Goal: Contribute content: Add original content to the website for others to see

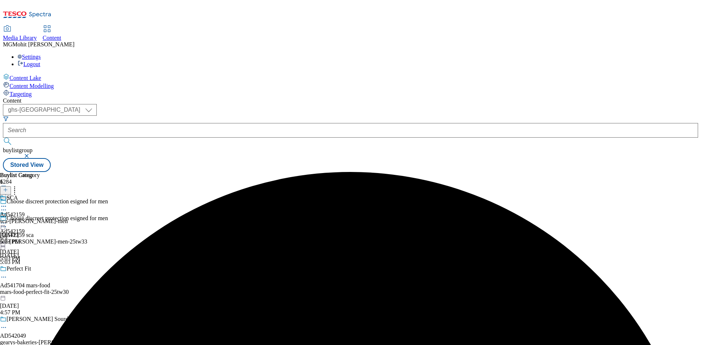
select select "ghs-[GEOGRAPHIC_DATA]"
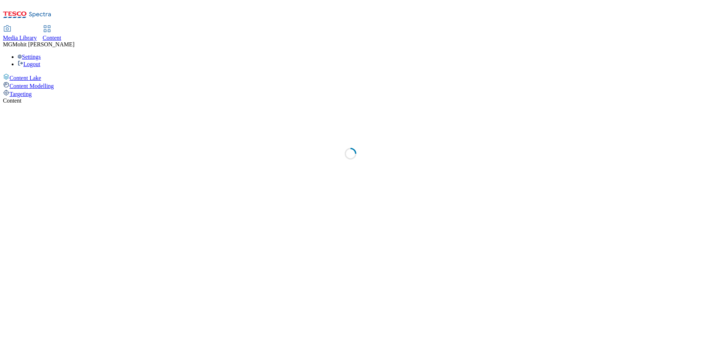
select select "ghs-[GEOGRAPHIC_DATA]"
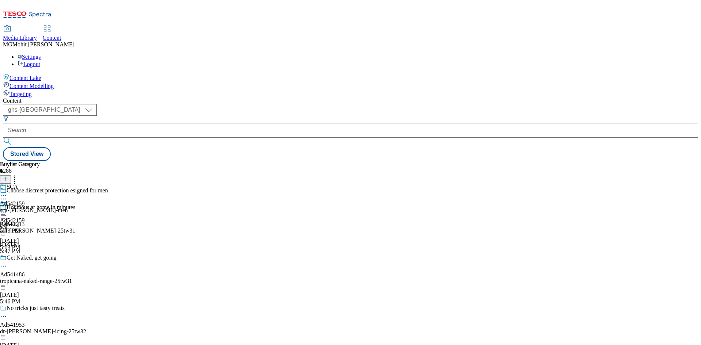
click at [8, 180] on icon at bounding box center [5, 182] width 5 height 5
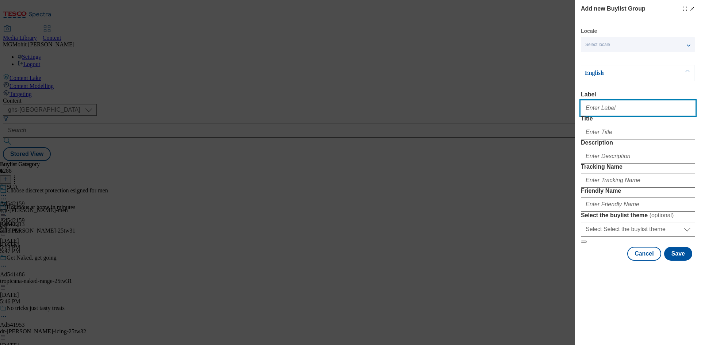
click at [609, 108] on input "Label" at bounding box center [638, 108] width 114 height 15
paste input "Ad541476 [PERSON_NAME]"
paste input "Modal"
type input "Ad541476 [PERSON_NAME]"
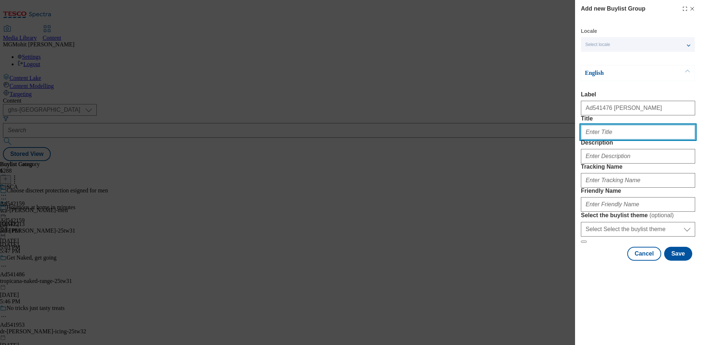
paste input "Double chruned for a rich and creamy taste"
type input "Double chruned for a rich and creamy taste"
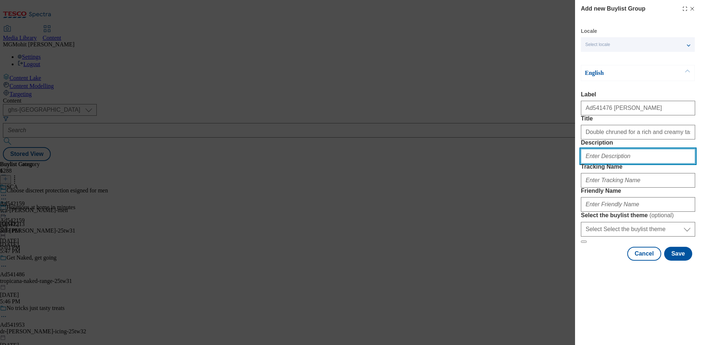
click at [607, 164] on input "Description" at bounding box center [638, 156] width 114 height 15
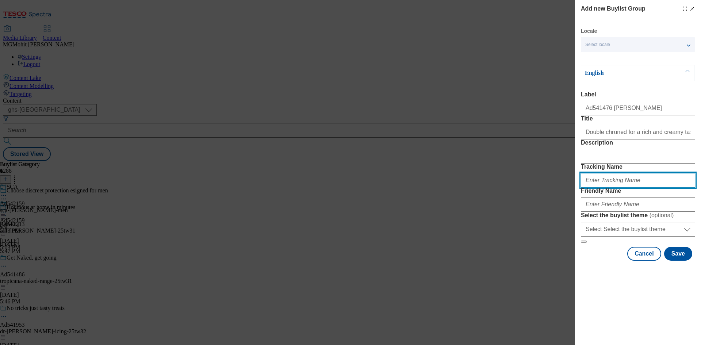
paste input "DH_AD541476"
type input "DH_AD541476"
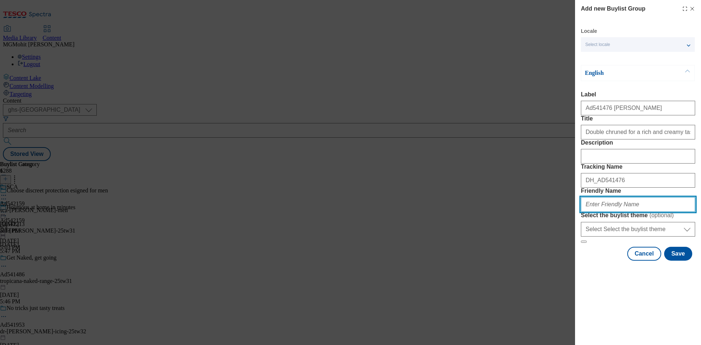
click at [608, 212] on input "Friendly Name" at bounding box center [638, 204] width 114 height 15
paste input "[PERSON_NAME]-anchor-25tw31"
type input "[PERSON_NAME]-anchor-25tw31"
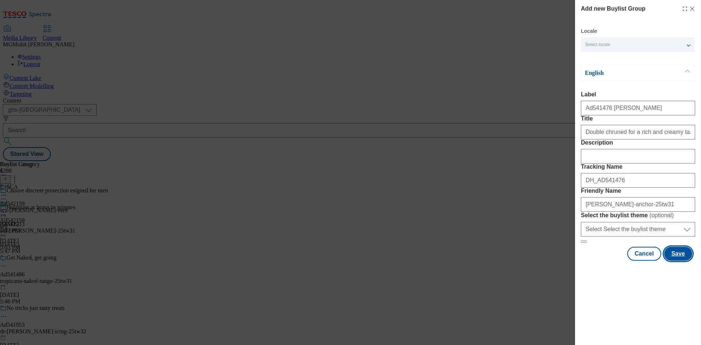
click at [684, 261] on button "Save" at bounding box center [679, 254] width 28 height 14
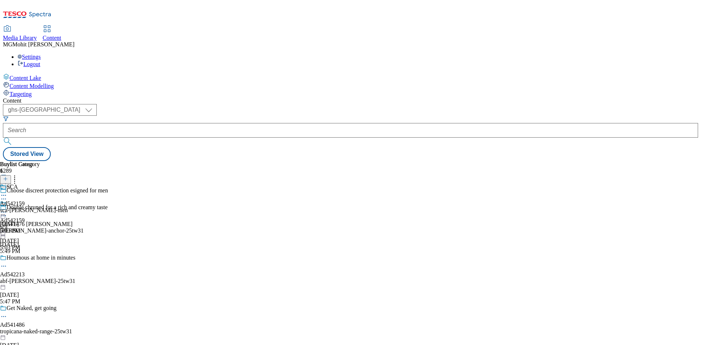
click at [134, 228] on div "[PERSON_NAME]-anchor-25tw31" at bounding box center [67, 231] width 134 height 7
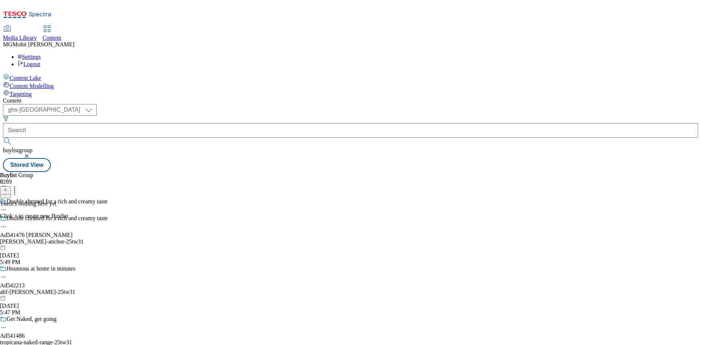
click at [7, 190] on line at bounding box center [6, 190] width 4 height 0
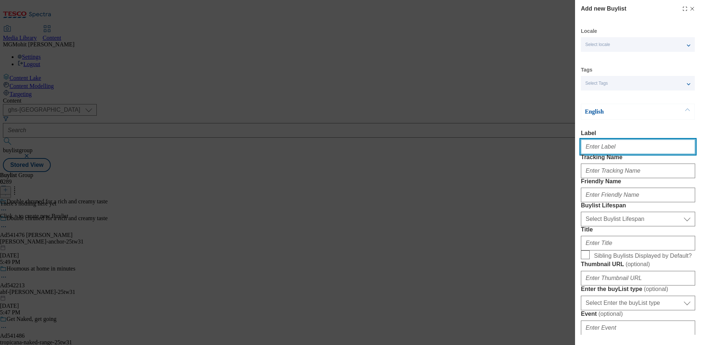
click at [605, 148] on input "Label" at bounding box center [638, 147] width 114 height 15
paste input "Ad541476"
type input "Ad541476"
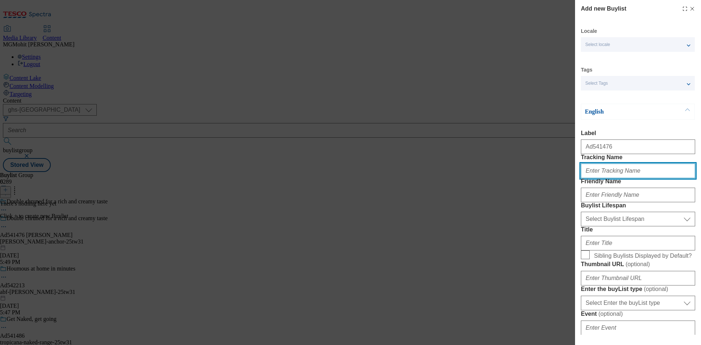
paste input "DH_AD541476"
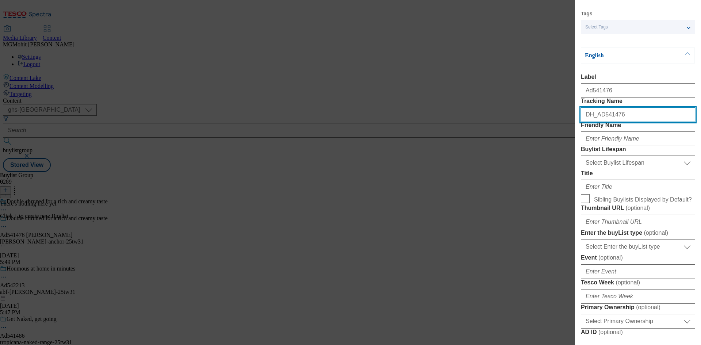
scroll to position [146, 0]
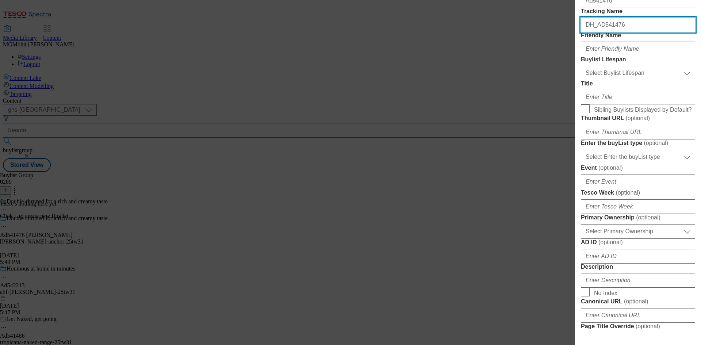
type input "DH_AD541476"
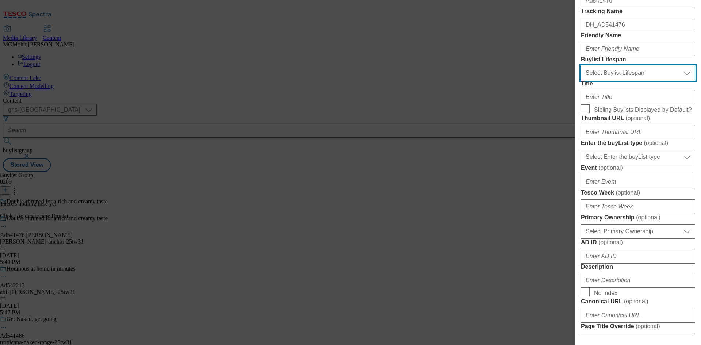
click at [605, 80] on select "Select Buylist Lifespan evergreen seasonal tactical" at bounding box center [638, 73] width 114 height 15
select select "tactical"
click at [581, 80] on select "Select Buylist Lifespan evergreen seasonal tactical" at bounding box center [638, 73] width 114 height 15
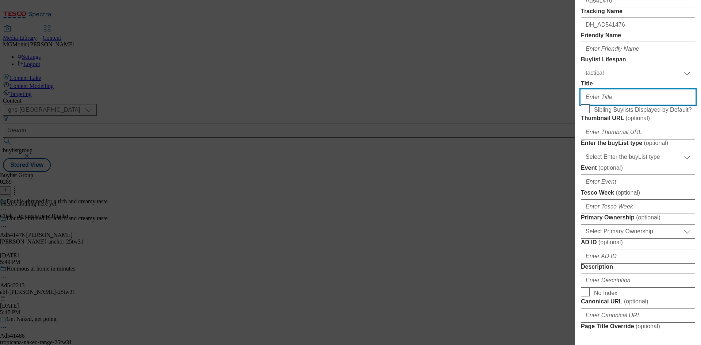
click at [600, 104] on input "Title" at bounding box center [638, 97] width 114 height 15
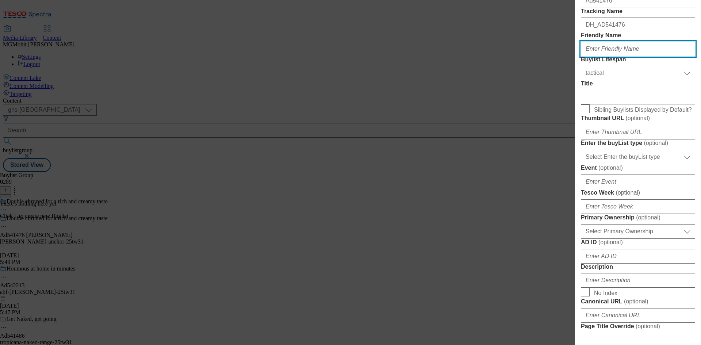
click at [621, 56] on input "Friendly Name" at bounding box center [638, 49] width 114 height 15
paste input "[PERSON_NAME]"
type input "[PERSON_NAME]"
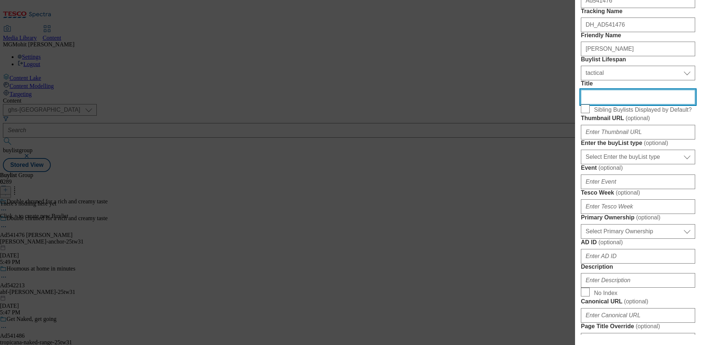
click at [607, 104] on input "Title" at bounding box center [638, 97] width 114 height 15
drag, startPoint x: 558, startPoint y: 151, endPoint x: 554, endPoint y: 151, distance: 4.0
click at [554, 151] on div "Add new Buylist Locale Select locale English Welsh Tags Select Tags fnf marketp…" at bounding box center [350, 172] width 701 height 345
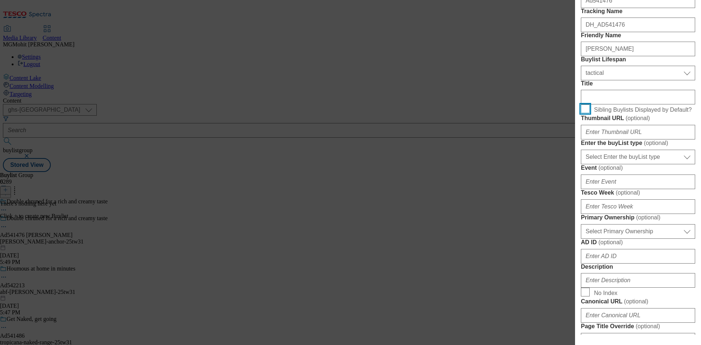
scroll to position [292, 0]
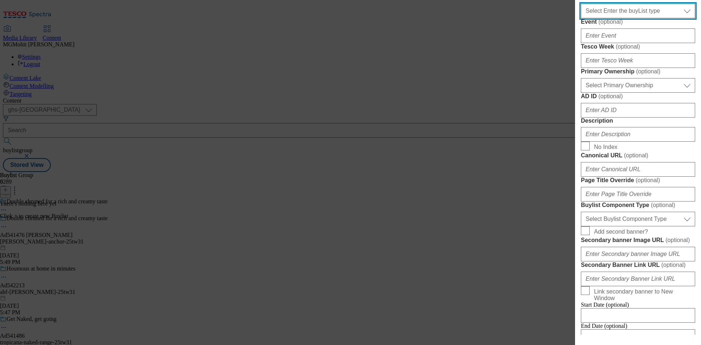
drag, startPoint x: 627, startPoint y: 101, endPoint x: 624, endPoint y: 103, distance: 3.8
click at [627, 18] on select "Select Enter the buyList type event supplier funded long term >4 weeks supplier…" at bounding box center [638, 11] width 114 height 15
select select "supplier funded short term 1-3 weeks"
click at [581, 18] on select "Select Enter the buyList type event supplier funded long term >4 weeks supplier…" at bounding box center [638, 11] width 114 height 15
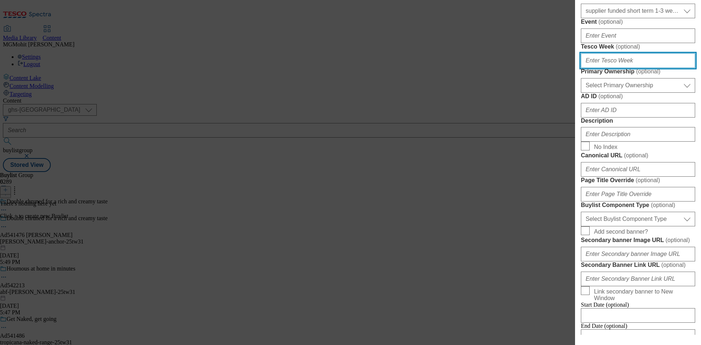
click at [592, 68] on input "Tesco Week ( optional )" at bounding box center [638, 60] width 114 height 15
type input "31"
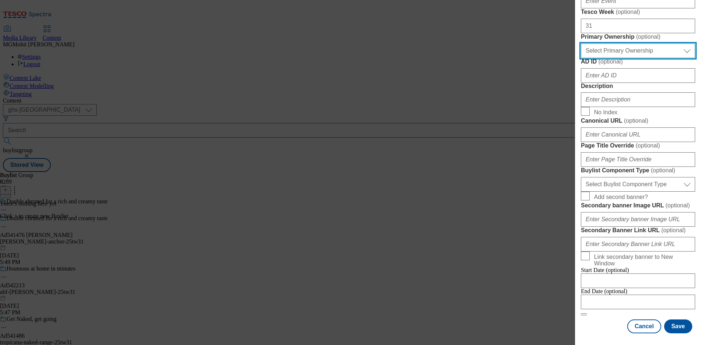
scroll to position [402, 0]
click at [615, 58] on select "Select Primary Ownership [PERSON_NAME]" at bounding box center [638, 50] width 114 height 15
select select "dunnhumby"
click at [581, 58] on select "Select Primary Ownership [PERSON_NAME]" at bounding box center [638, 50] width 114 height 15
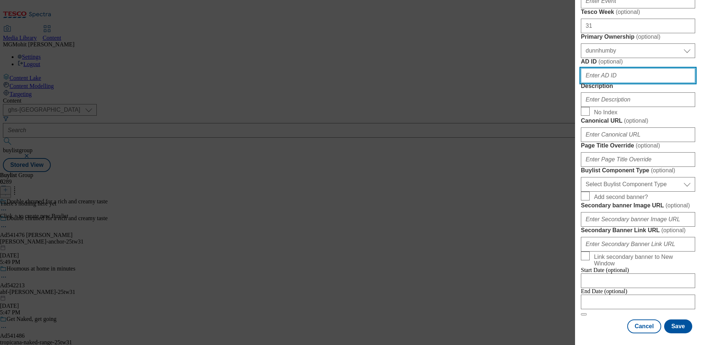
click at [613, 83] on input "AD ID ( optional )" at bounding box center [638, 75] width 114 height 15
paste input "541476"
type input "541476"
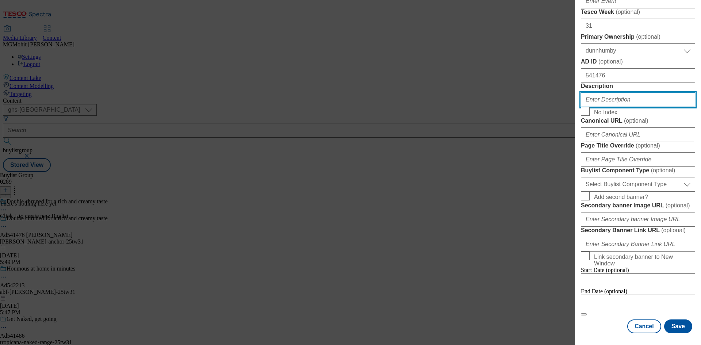
click at [605, 107] on input "Description" at bounding box center [638, 99] width 114 height 15
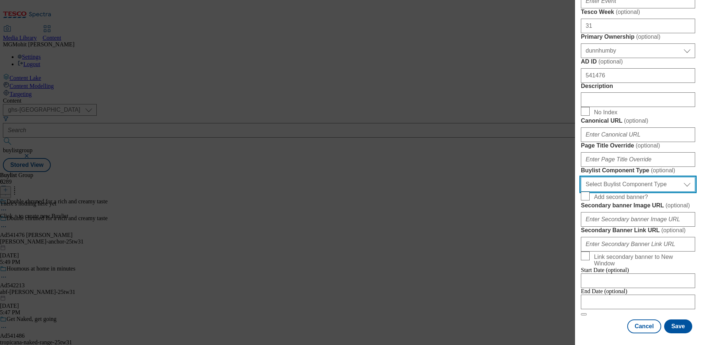
click at [624, 192] on select "Select Buylist Component Type Banner Competition Header Meal" at bounding box center [638, 184] width 114 height 15
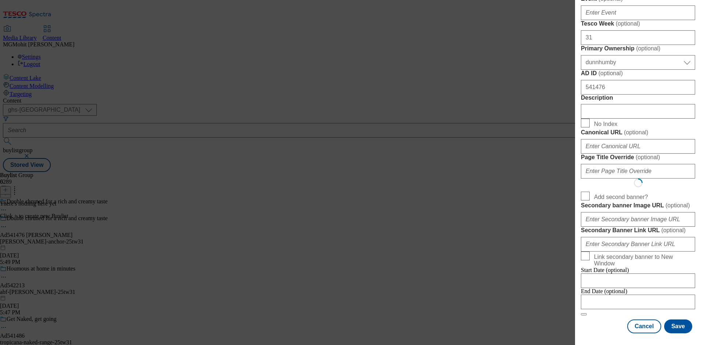
scroll to position [0, 0]
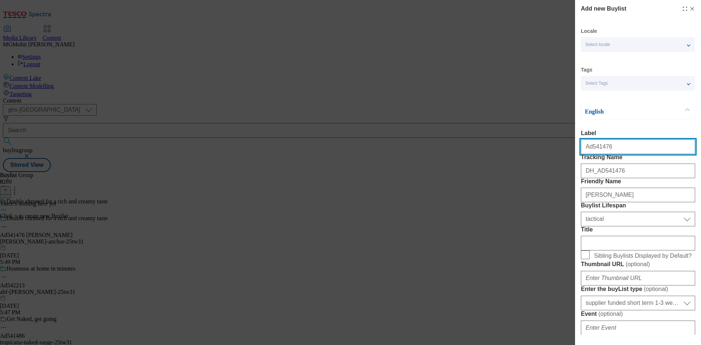
select select "Banner"
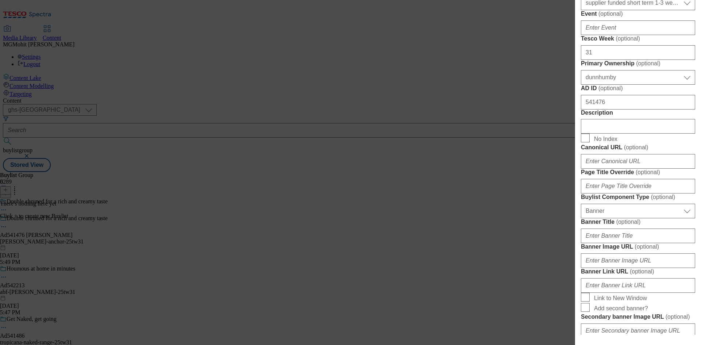
scroll to position [365, 0]
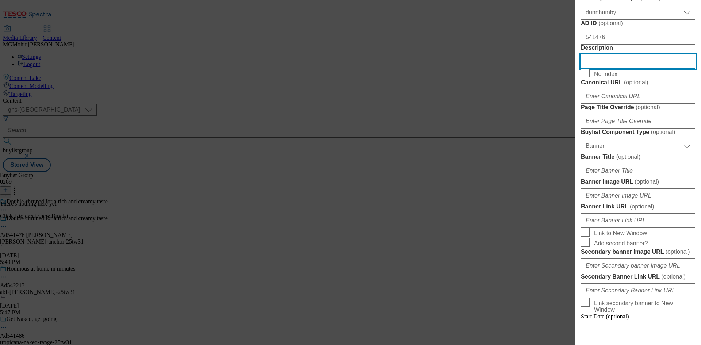
drag, startPoint x: 608, startPoint y: 206, endPoint x: 548, endPoint y: 209, distance: 60.0
click at [548, 209] on div "Add new Buylist Locale Select locale English Welsh Tags Select Tags fnf marketp…" at bounding box center [350, 172] width 701 height 345
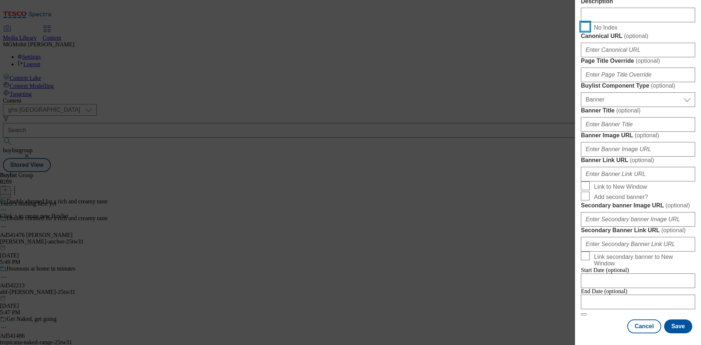
scroll to position [724, 0]
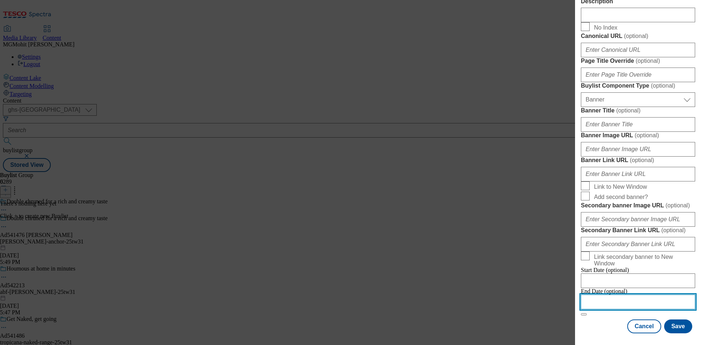
click at [621, 300] on input "Modal" at bounding box center [638, 302] width 114 height 15
select select "2025"
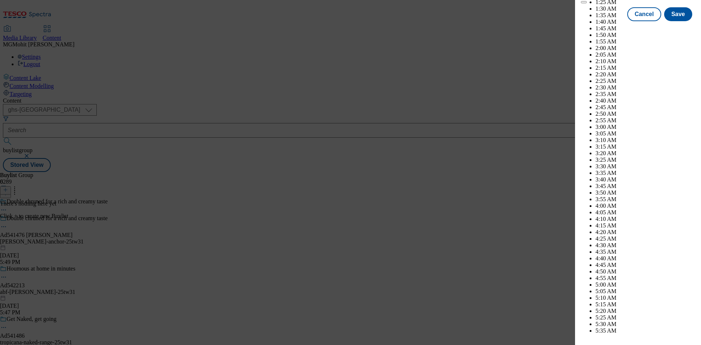
scroll to position [2888, 0]
select select "December"
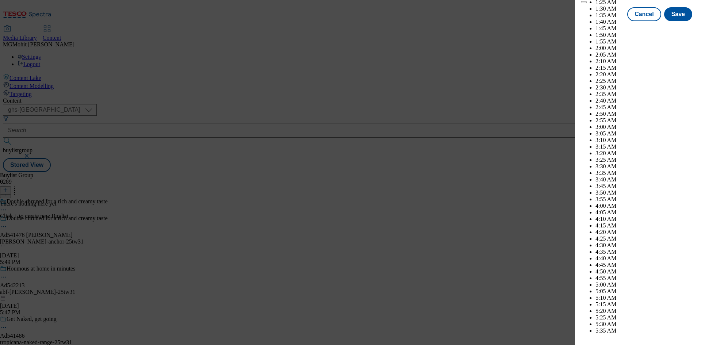
click at [674, 28] on button "Save" at bounding box center [679, 21] width 28 height 14
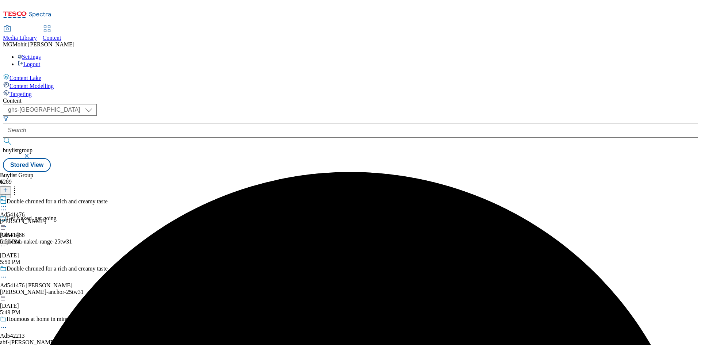
click at [46, 218] on div "[PERSON_NAME]" at bounding box center [23, 221] width 46 height 7
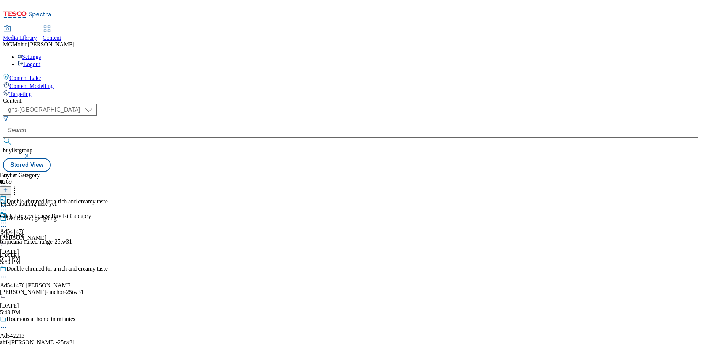
click at [8, 187] on icon at bounding box center [5, 189] width 5 height 5
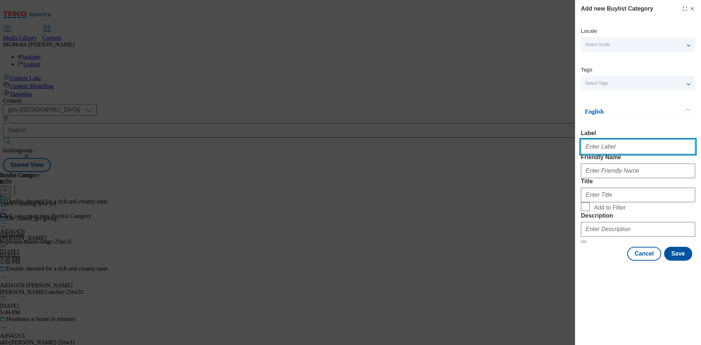
click at [606, 154] on input "Label" at bounding box center [638, 147] width 114 height 15
paste input "Ad541476"
type input "Ad541476"
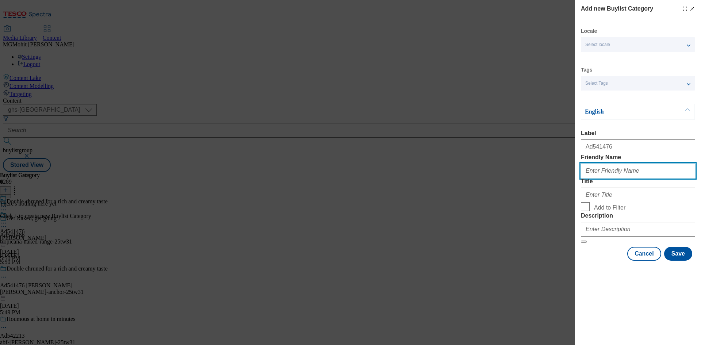
paste input "[PERSON_NAME]-anchor"
type input "[PERSON_NAME]-anchor"
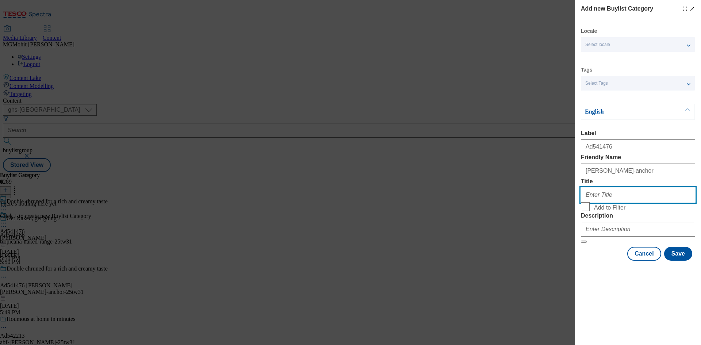
paste input "[PERSON_NAME]"
type input "[PERSON_NAME]"
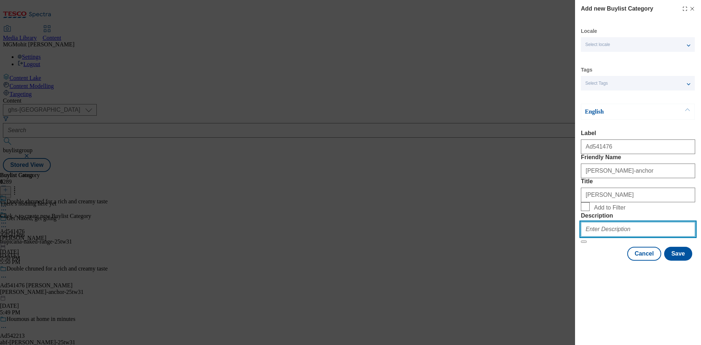
click at [604, 237] on input "Description" at bounding box center [638, 229] width 114 height 15
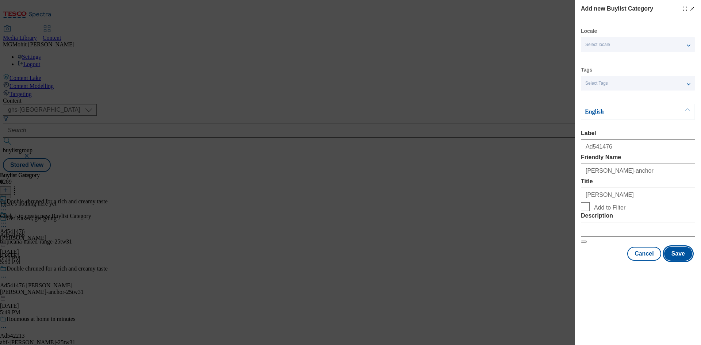
click at [684, 261] on button "Save" at bounding box center [679, 254] width 28 height 14
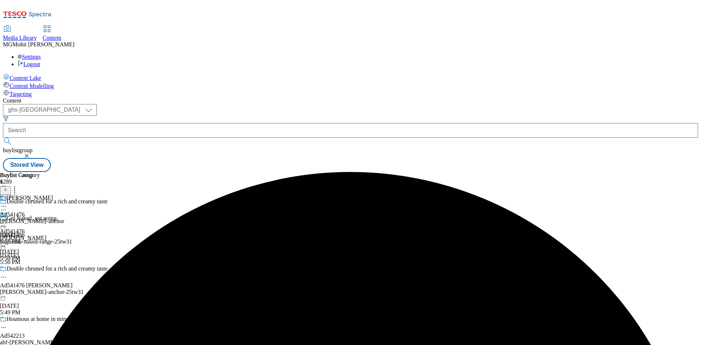
click at [64, 218] on div "[PERSON_NAME]-anchor" at bounding box center [32, 221] width 64 height 7
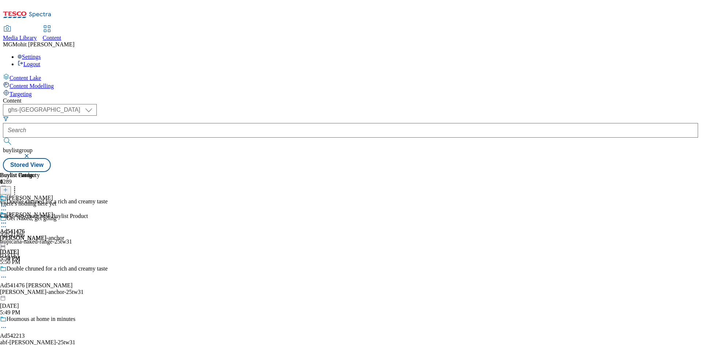
click at [8, 187] on icon at bounding box center [5, 189] width 5 height 5
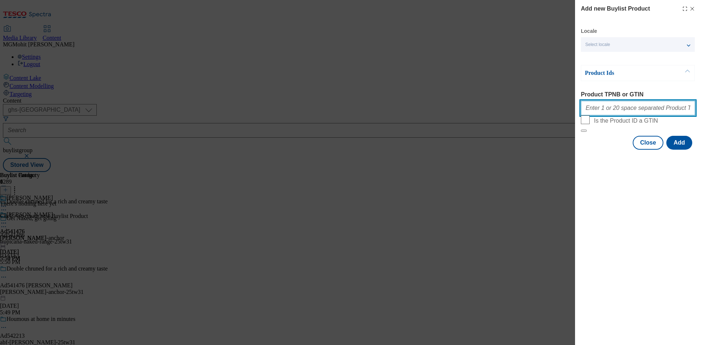
click at [615, 115] on input "Product TPNB or GTIN" at bounding box center [638, 108] width 114 height 15
paste input "92118378 87796172"
type input "92118378 87796172"
click at [680, 150] on button "Add" at bounding box center [680, 143] width 26 height 14
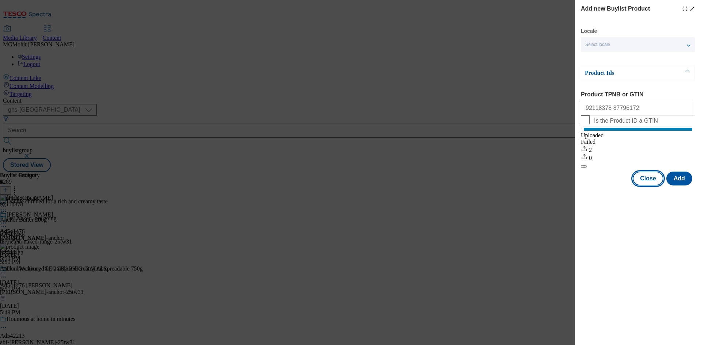
click at [652, 186] on button "Close" at bounding box center [648, 179] width 31 height 14
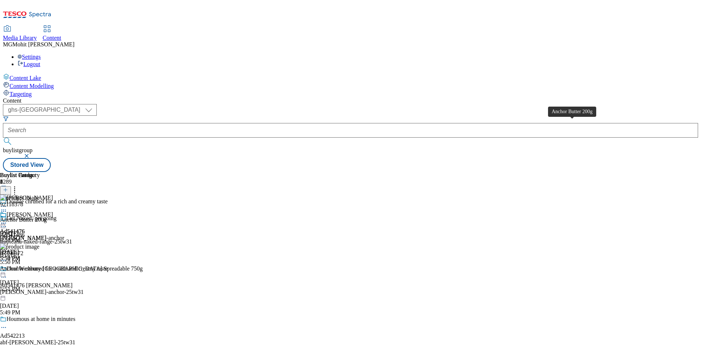
click at [47, 217] on div "Anchor Butter 200g" at bounding box center [23, 220] width 47 height 7
click at [7, 220] on icon at bounding box center [3, 223] width 7 height 7
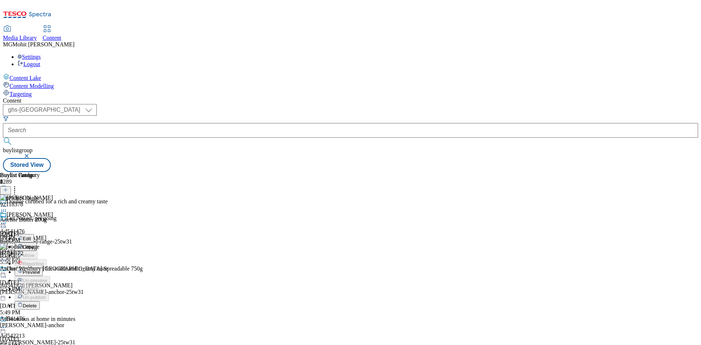
click at [34, 234] on button "Edit" at bounding box center [24, 238] width 19 height 8
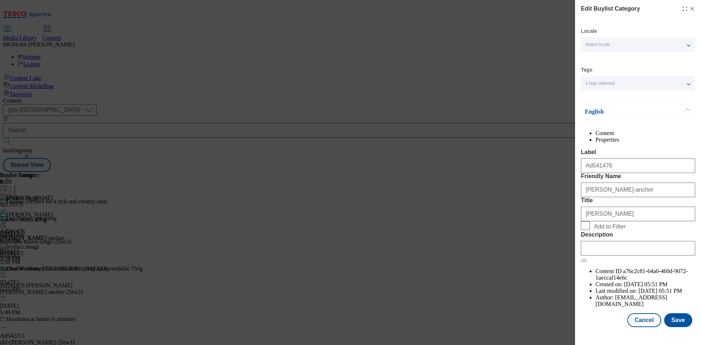
scroll to position [14, 0]
click at [601, 256] on input "Description" at bounding box center [638, 248] width 114 height 15
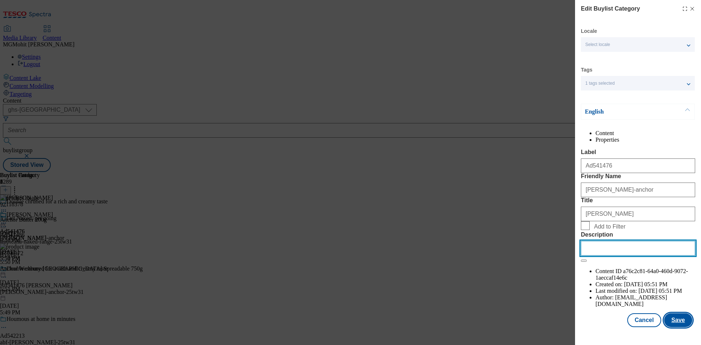
paste input "Anchor Butter 200g"
type input "Anchor Butter 200g"
click at [673, 327] on button "Save" at bounding box center [679, 320] width 28 height 14
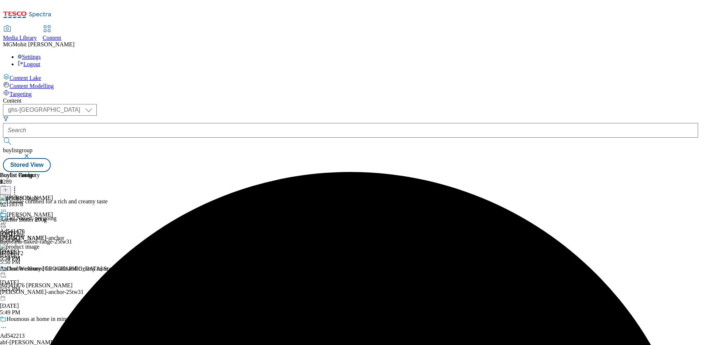
click at [7, 220] on icon at bounding box center [3, 223] width 7 height 7
click at [34, 234] on button "Edit" at bounding box center [24, 238] width 19 height 8
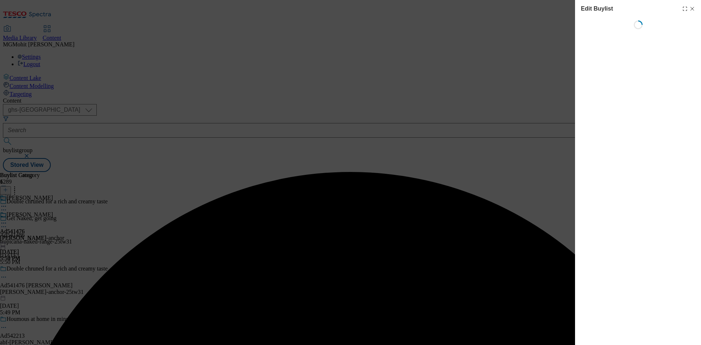
select select "tactical"
select select "supplier funded short term 1-3 weeks"
select select "dunnhumby"
select select "Banner"
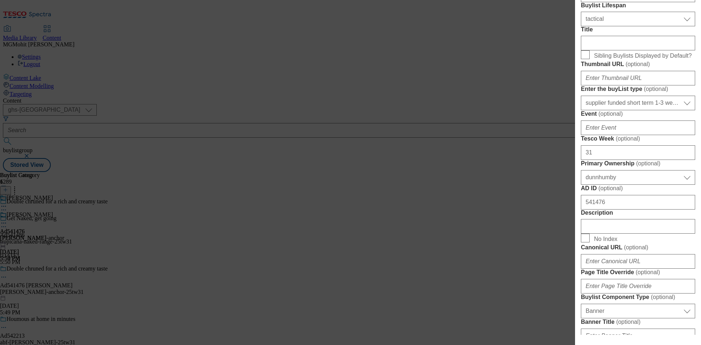
scroll to position [292, 0]
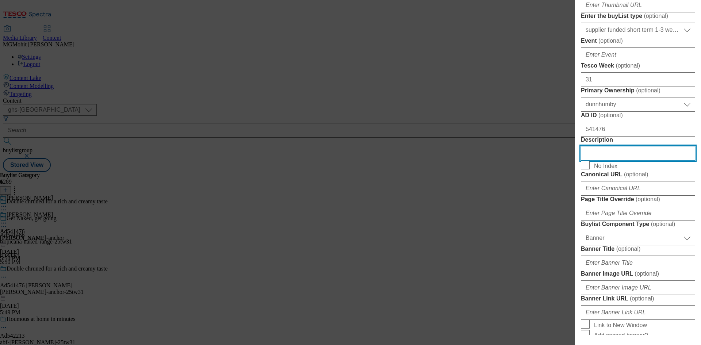
click at [600, 161] on input "Description" at bounding box center [638, 153] width 114 height 15
paste input "Anchor Butter 200g"
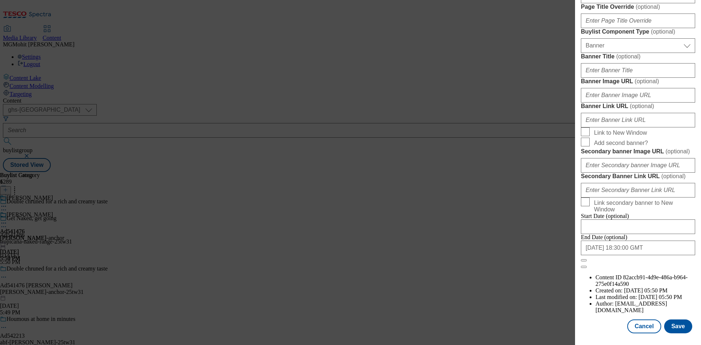
scroll to position [756, 0]
type input "Anchor Butter 200g"
click at [673, 325] on button "Save" at bounding box center [679, 327] width 28 height 14
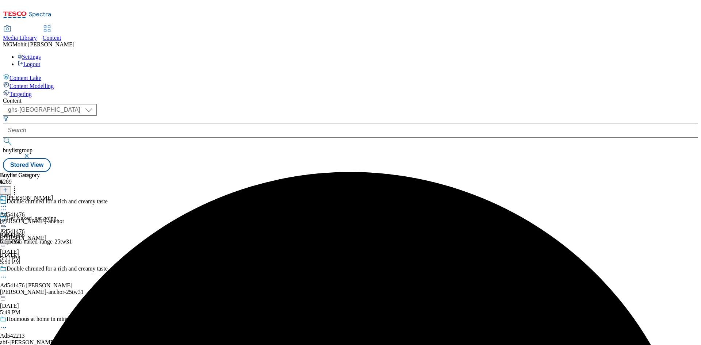
click at [7, 274] on icon at bounding box center [3, 277] width 7 height 7
click at [31, 290] on span "Edit" at bounding box center [27, 292] width 8 height 5
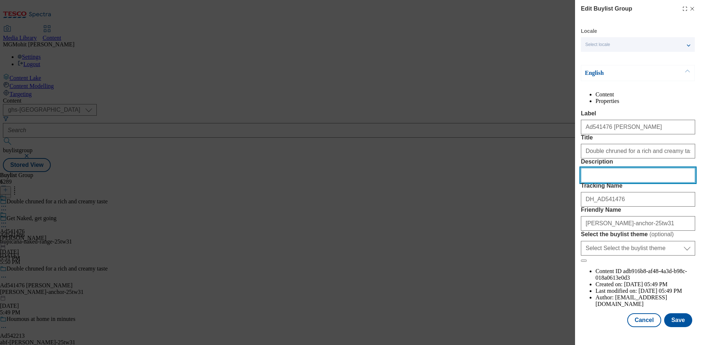
click at [595, 183] on input "Description" at bounding box center [638, 175] width 114 height 15
paste input "Anchor Butter 200g"
type input "Anchor Butter 200g"
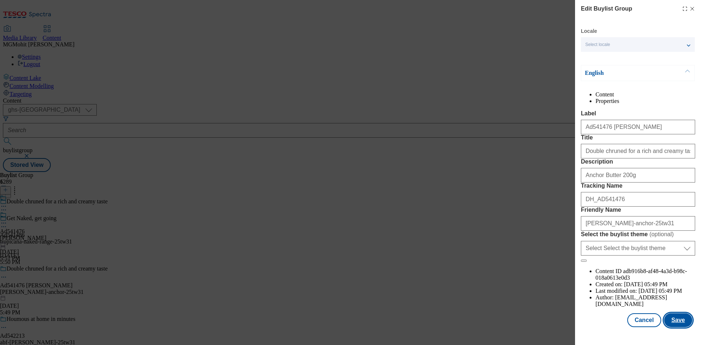
click at [670, 326] on button "Save" at bounding box center [679, 320] width 28 height 14
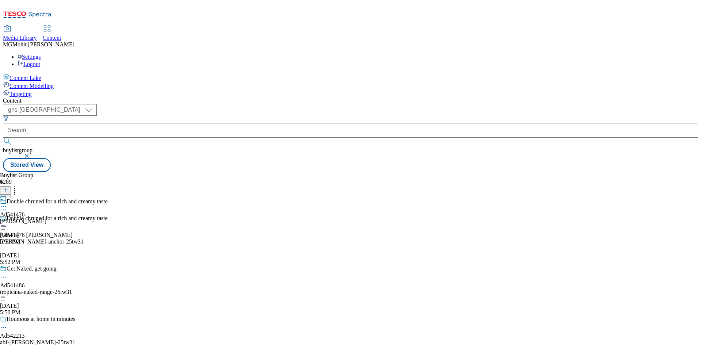
click at [7, 203] on icon at bounding box center [3, 206] width 7 height 7
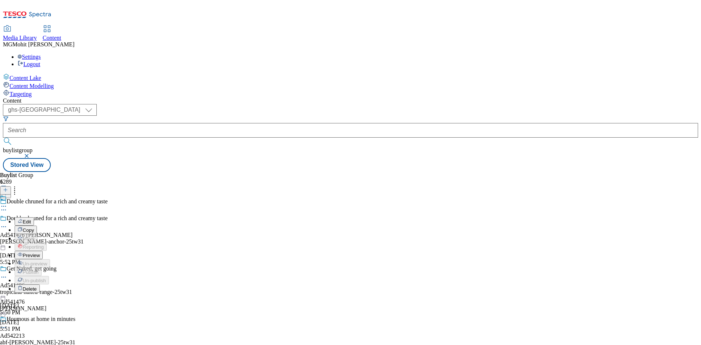
click at [40, 253] on span "Preview" at bounding box center [31, 255] width 17 height 5
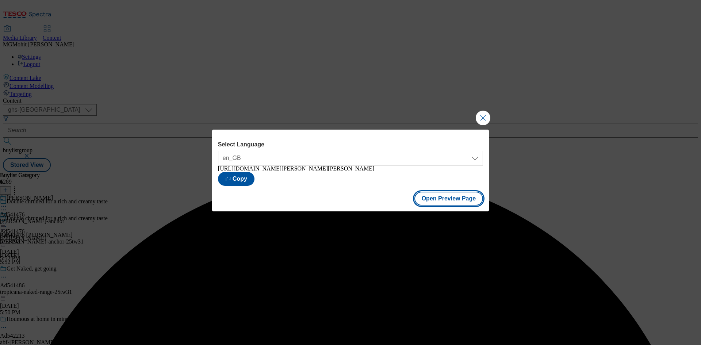
click at [446, 202] on button "Open Preview Page" at bounding box center [449, 199] width 69 height 14
click at [483, 118] on button "Close Modal" at bounding box center [483, 118] width 15 height 15
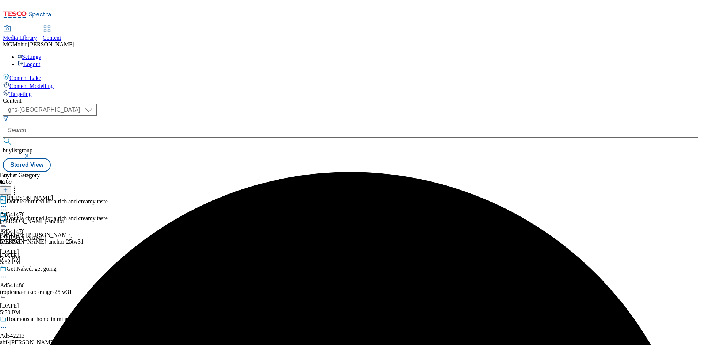
click at [7, 220] on icon at bounding box center [3, 223] width 7 height 7
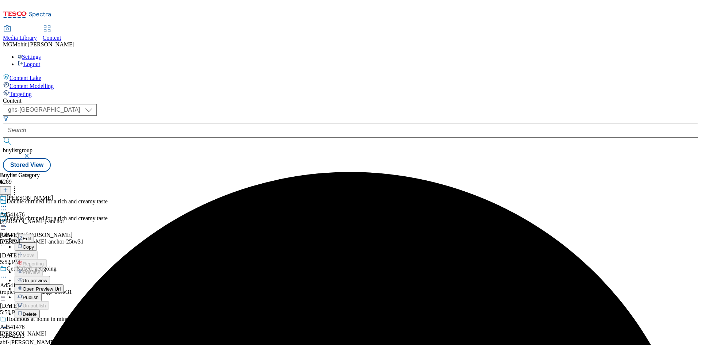
click at [39, 295] on span "Publish" at bounding box center [31, 297] width 16 height 5
